Goal: Task Accomplishment & Management: Manage account settings

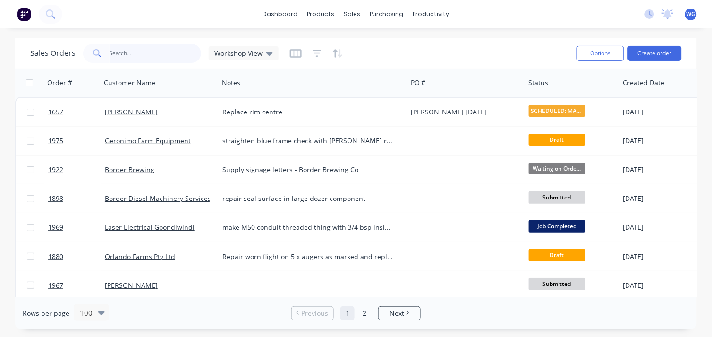
click at [128, 51] on input "text" at bounding box center [156, 53] width 92 height 19
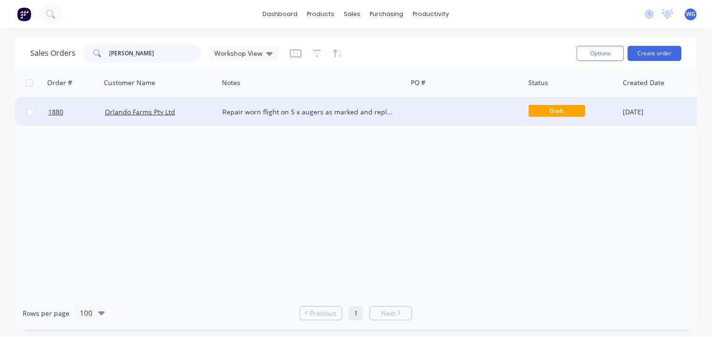
type input "[PERSON_NAME]"
click at [189, 109] on div "Orlando Farms Pty Ltd" at bounding box center [157, 111] width 105 height 9
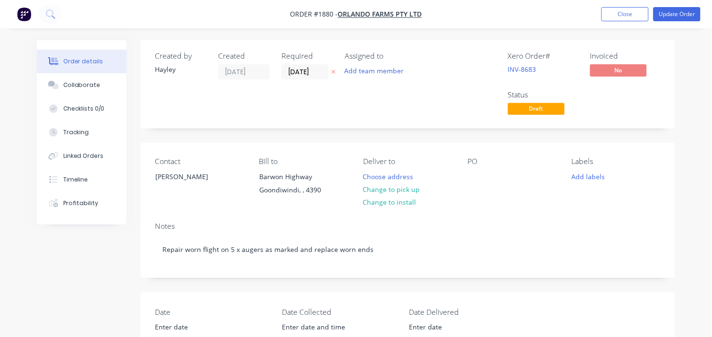
type input "$32.40"
type input "55"
type input "$50.22"
type input "$2,209.68"
type input "$4.39"
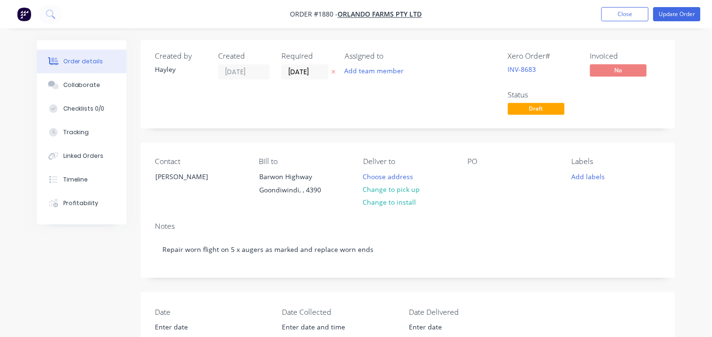
type input "30"
type input "$5.707"
type input "$5.71"
type input "$48.12"
type input "30"
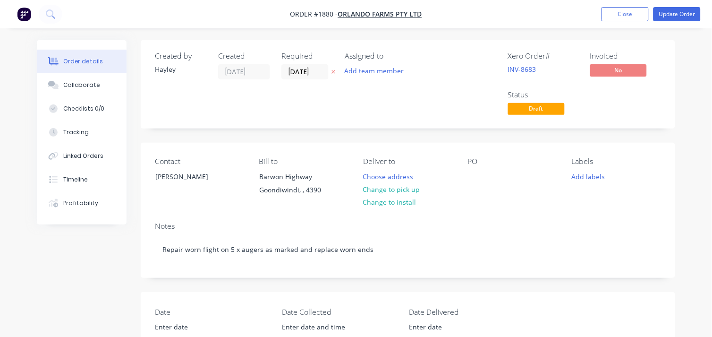
type input "$62.556"
type input "$62.56"
type input "$17.98"
type input "$129.10"
type input "$37.76"
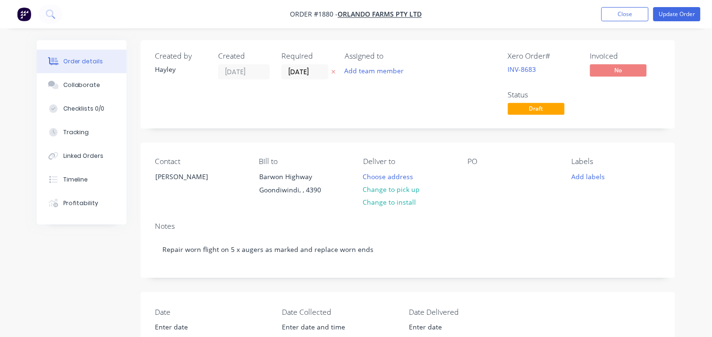
type input "198.91"
type input "$112.87"
type input "$16.93"
type input "$105.00"
type input "33.33"
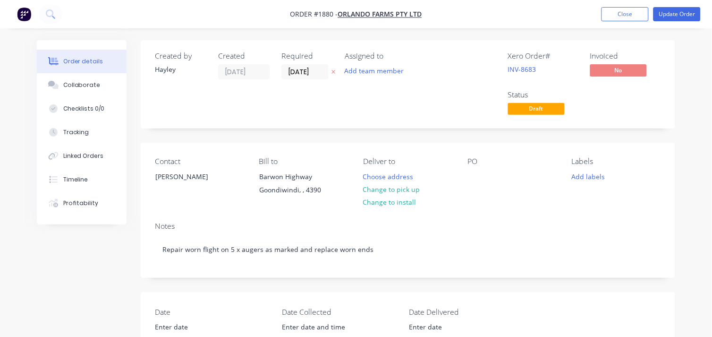
type input "$140.00"
type input "$350.00"
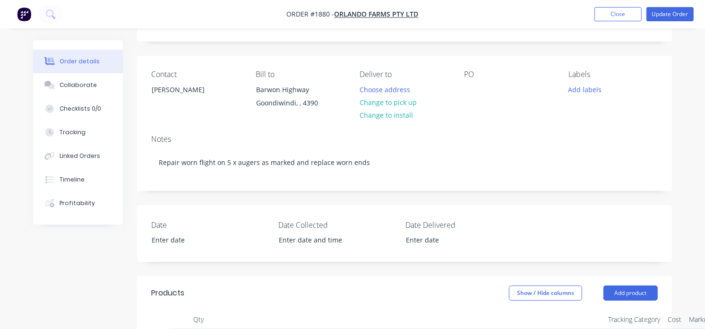
scroll to position [105, 0]
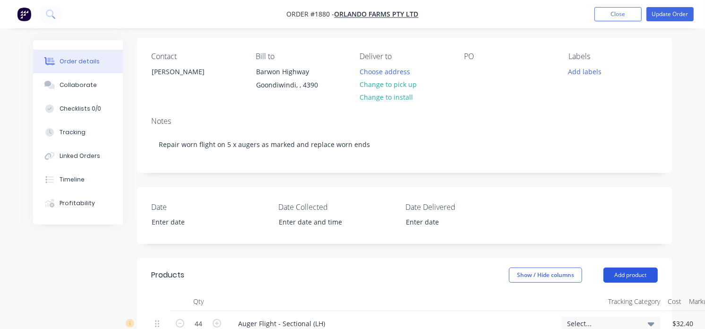
click at [643, 277] on button "Add product" at bounding box center [630, 274] width 54 height 15
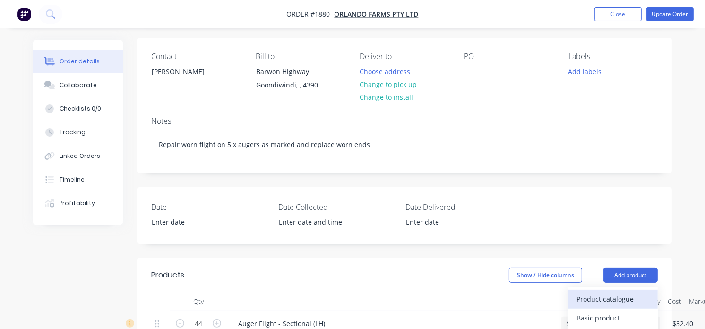
click at [597, 300] on div "Product catalogue" at bounding box center [612, 299] width 73 height 14
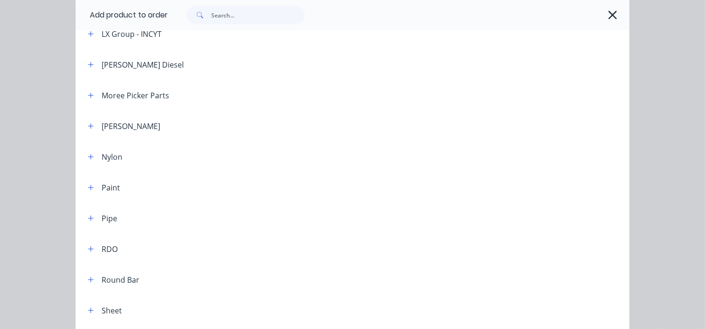
scroll to position [997, 0]
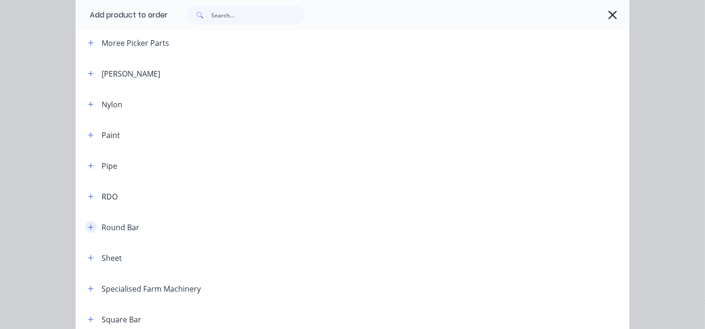
click at [88, 228] on icon "button" at bounding box center [90, 226] width 5 height 5
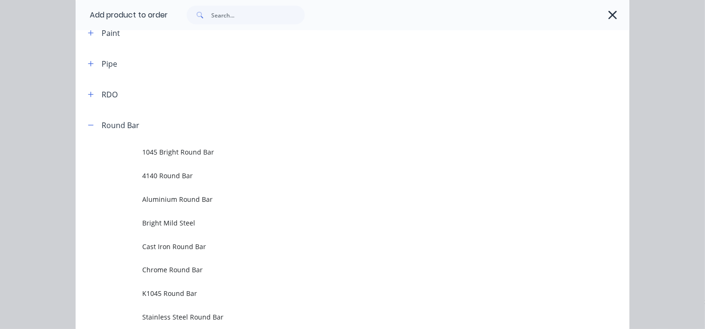
scroll to position [1102, 0]
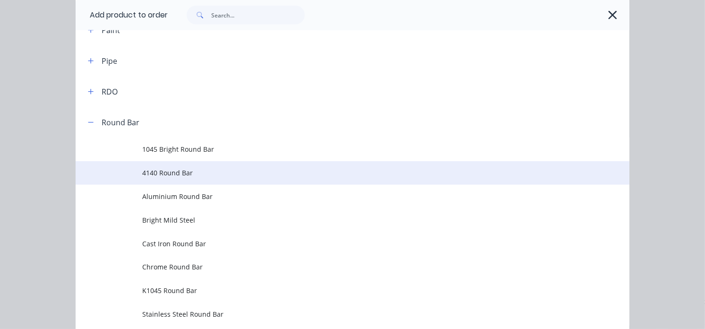
click at [163, 173] on span "4140 Round Bar" at bounding box center [337, 173] width 390 height 10
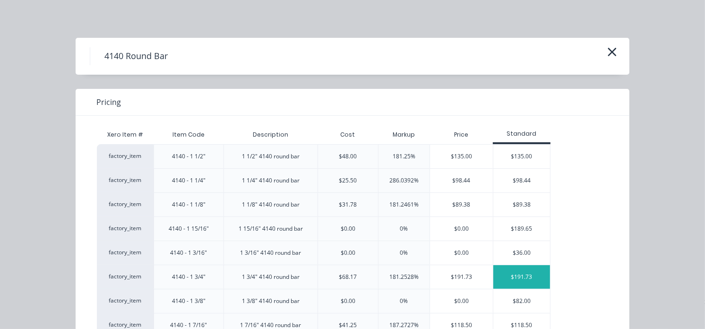
click at [507, 276] on div "$191.73" at bounding box center [521, 277] width 57 height 24
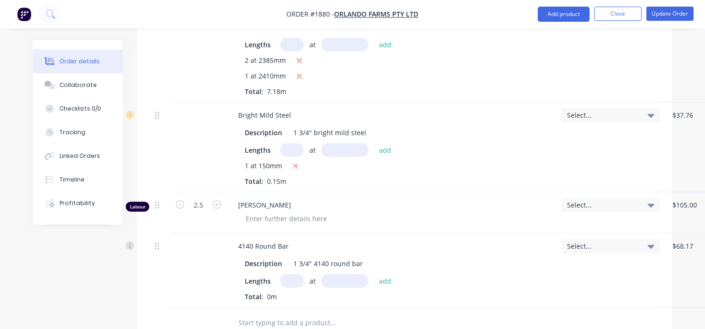
scroll to position [630, 0]
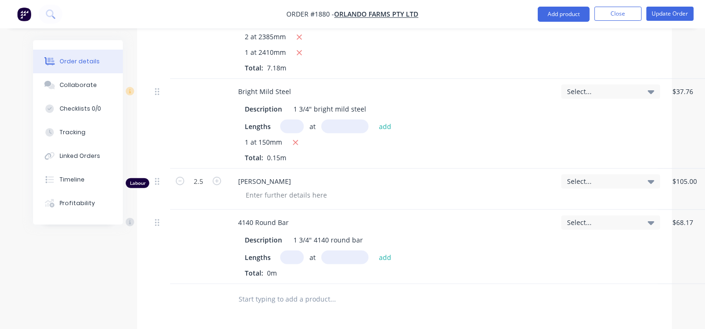
click at [286, 263] on input "text" at bounding box center [292, 257] width 24 height 14
type input "1"
click at [351, 260] on input "text" at bounding box center [344, 257] width 47 height 14
type input "430mm"
click at [386, 260] on button "add" at bounding box center [385, 256] width 22 height 13
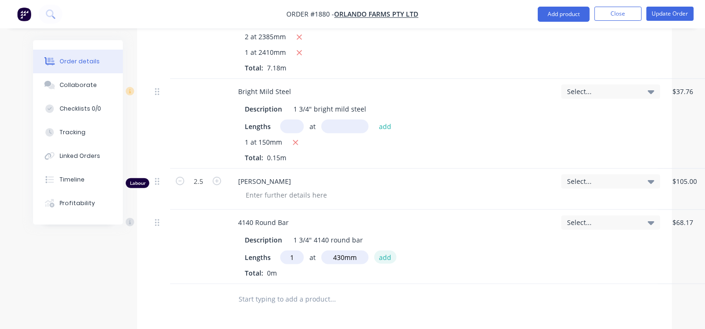
type input "$82.44"
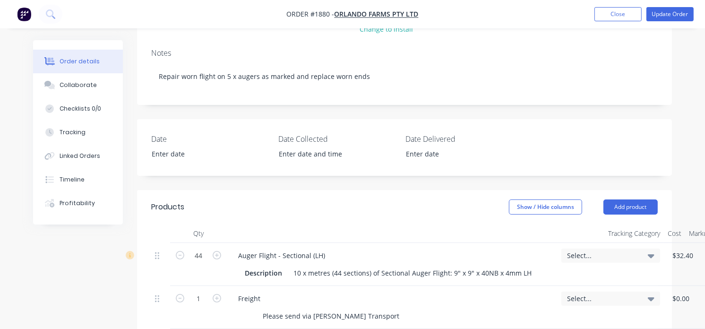
scroll to position [157, 0]
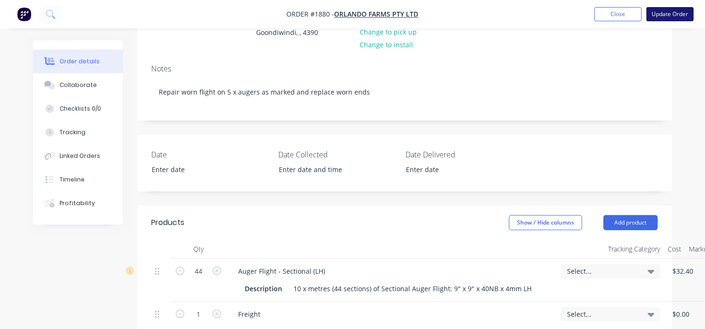
click at [668, 16] on button "Update Order" at bounding box center [669, 14] width 47 height 14
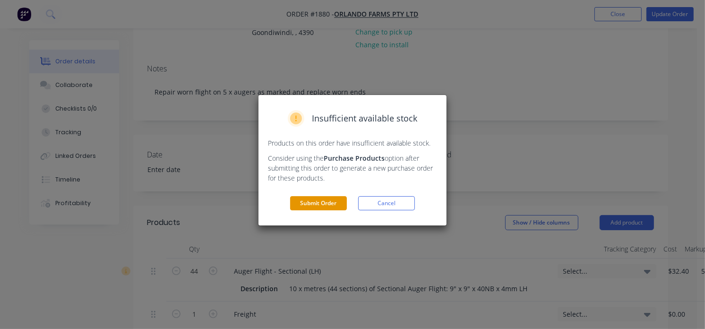
click at [312, 197] on button "Submit Order" at bounding box center [318, 203] width 57 height 14
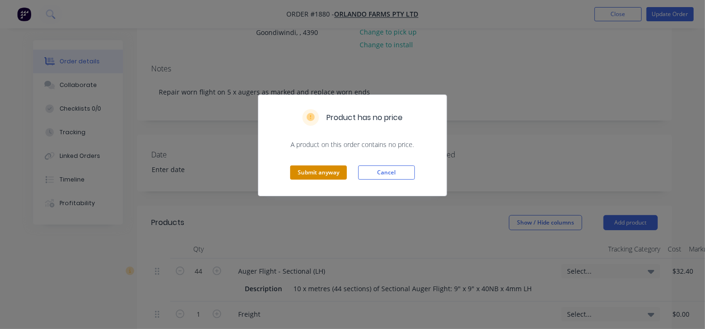
click at [326, 173] on button "Submit anyway" at bounding box center [318, 172] width 57 height 14
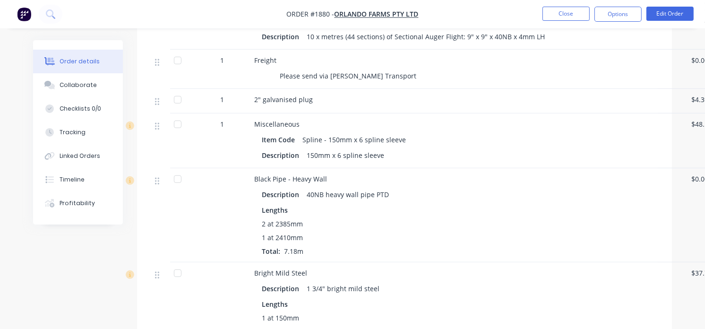
scroll to position [419, 0]
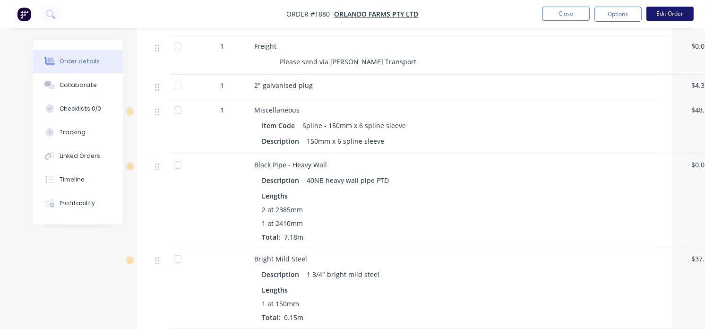
click at [665, 17] on button "Edit Order" at bounding box center [669, 14] width 47 height 14
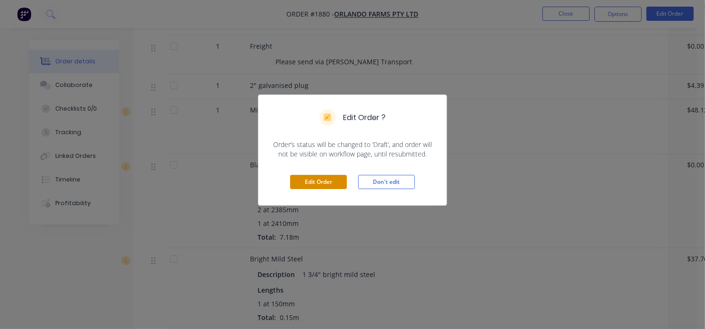
click at [313, 176] on button "Edit Order" at bounding box center [318, 182] width 57 height 14
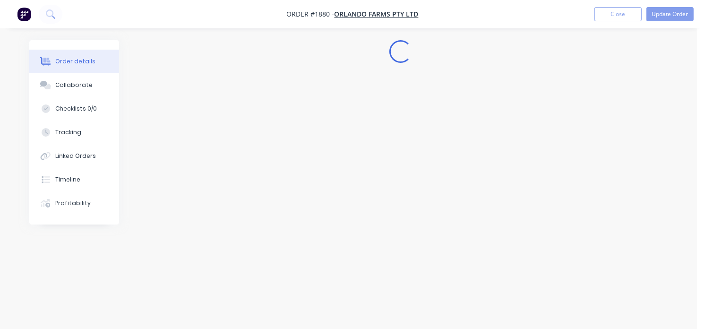
scroll to position [0, 0]
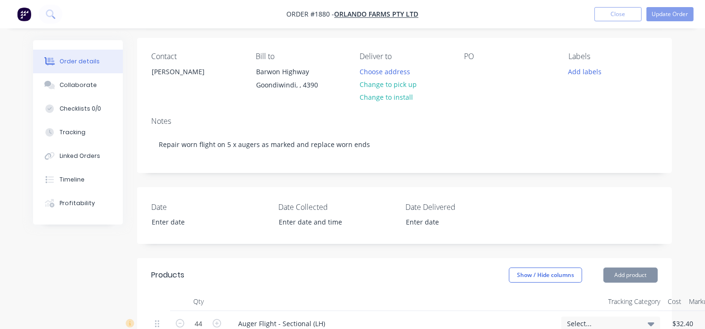
type input "10"
type input "$1,400.00"
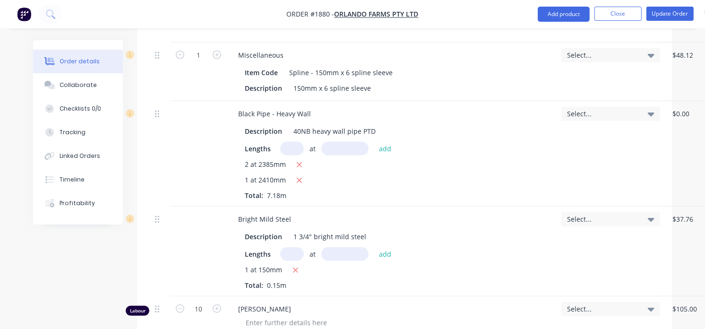
scroll to position [525, 0]
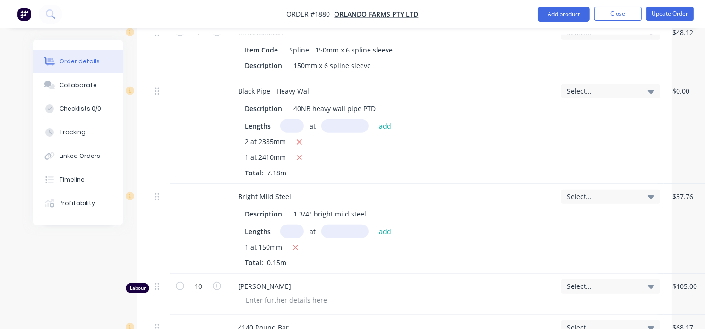
click at [289, 126] on input "text" at bounding box center [292, 126] width 24 height 14
type input "1"
click at [342, 129] on input "text" at bounding box center [344, 126] width 47 height 14
type input "2860mm"
click at [384, 125] on button "add" at bounding box center [385, 125] width 22 height 13
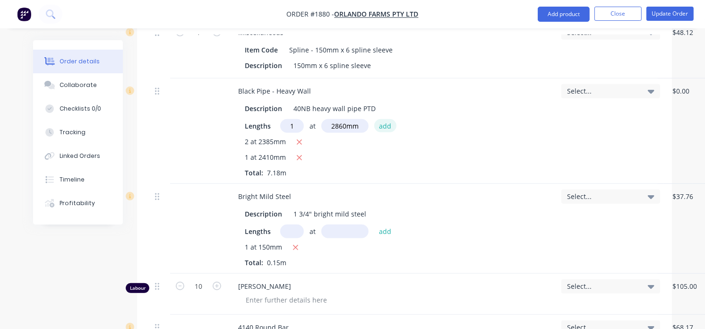
type input "$180.52"
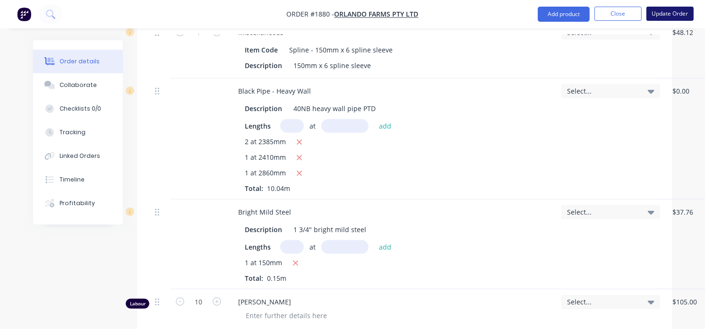
click at [672, 15] on button "Update Order" at bounding box center [669, 14] width 47 height 14
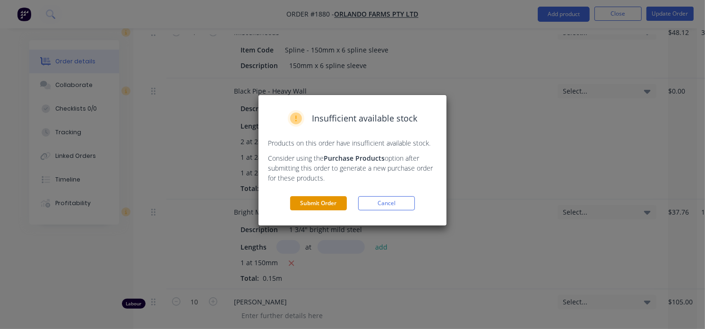
click at [306, 202] on button "Submit Order" at bounding box center [318, 203] width 57 height 14
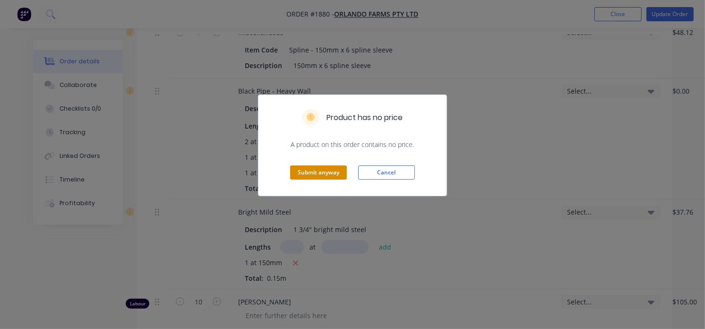
click at [324, 169] on button "Submit anyway" at bounding box center [318, 172] width 57 height 14
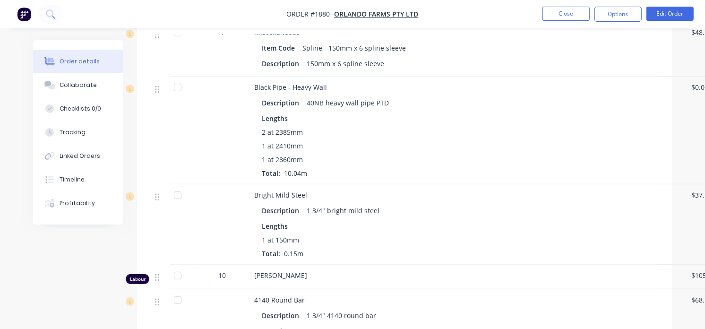
scroll to position [419, 0]
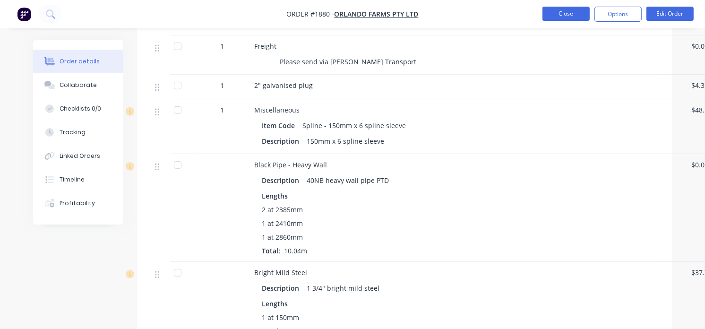
click at [568, 17] on button "Close" at bounding box center [565, 14] width 47 height 14
